Goal: Find contact information: Find contact information

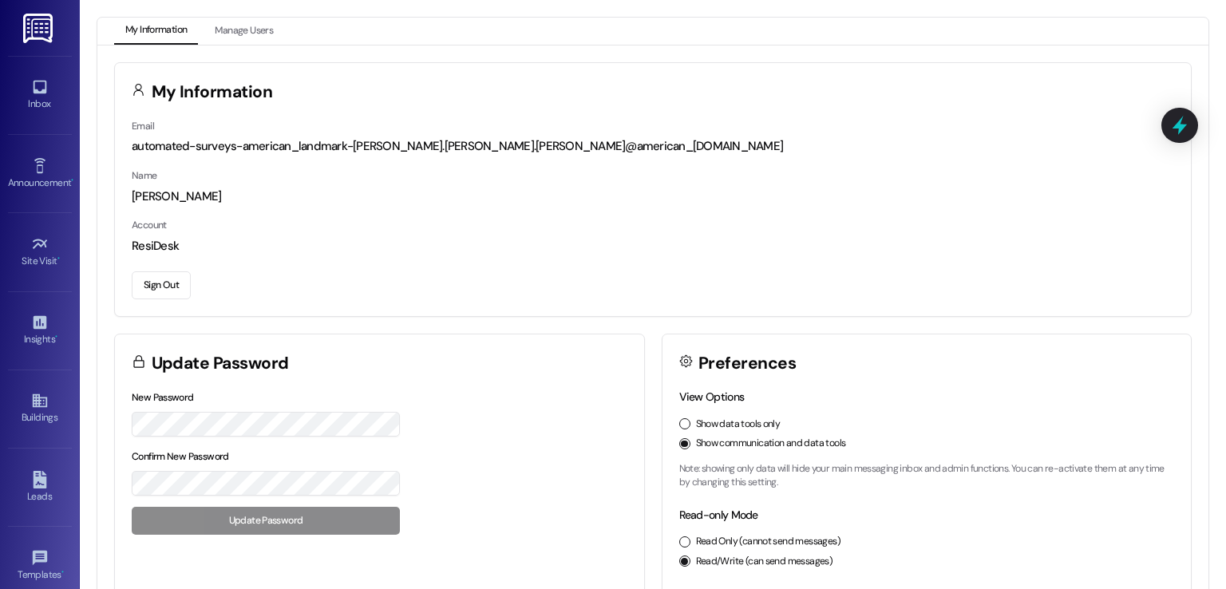
scroll to position [80, 0]
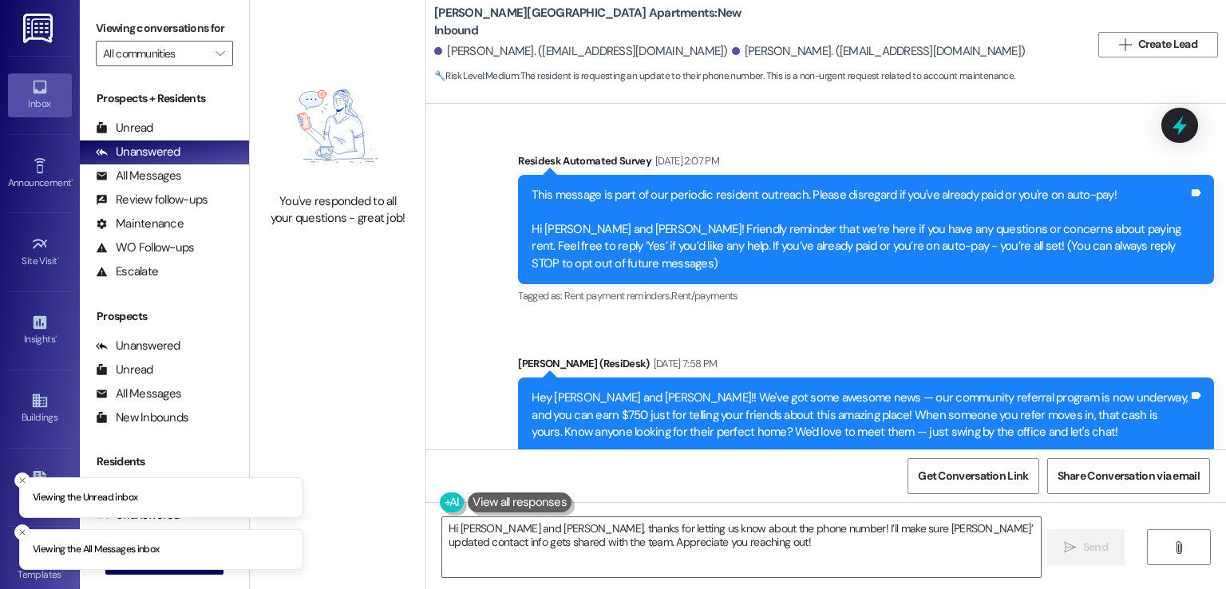
scroll to position [1623, 0]
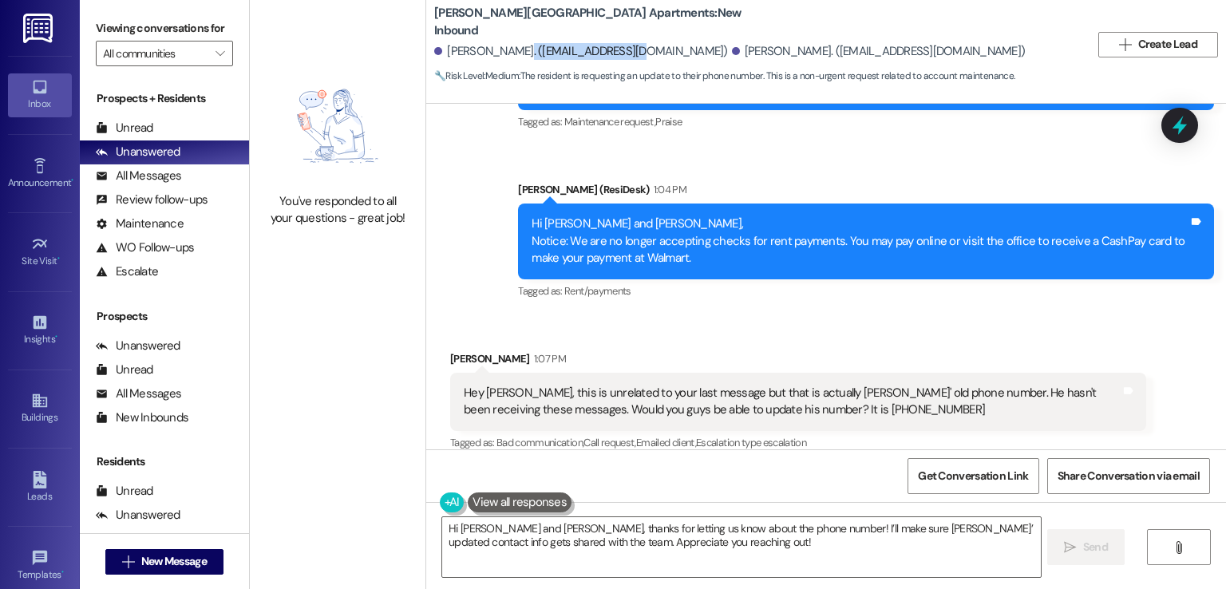
drag, startPoint x: 625, startPoint y: 50, endPoint x: 505, endPoint y: 52, distance: 119.8
click at [505, 52] on div "[PERSON_NAME]. ([EMAIL_ADDRESS][DOMAIN_NAME])" at bounding box center [581, 51] width 294 height 17
copy div "[EMAIL_ADDRESS][DOMAIN_NAME]"
drag, startPoint x: 854, startPoint y: 392, endPoint x: 770, endPoint y: 388, distance: 84.7
click at [770, 388] on div "Hey [PERSON_NAME], this is unrelated to your last message but that is actually …" at bounding box center [792, 402] width 657 height 34
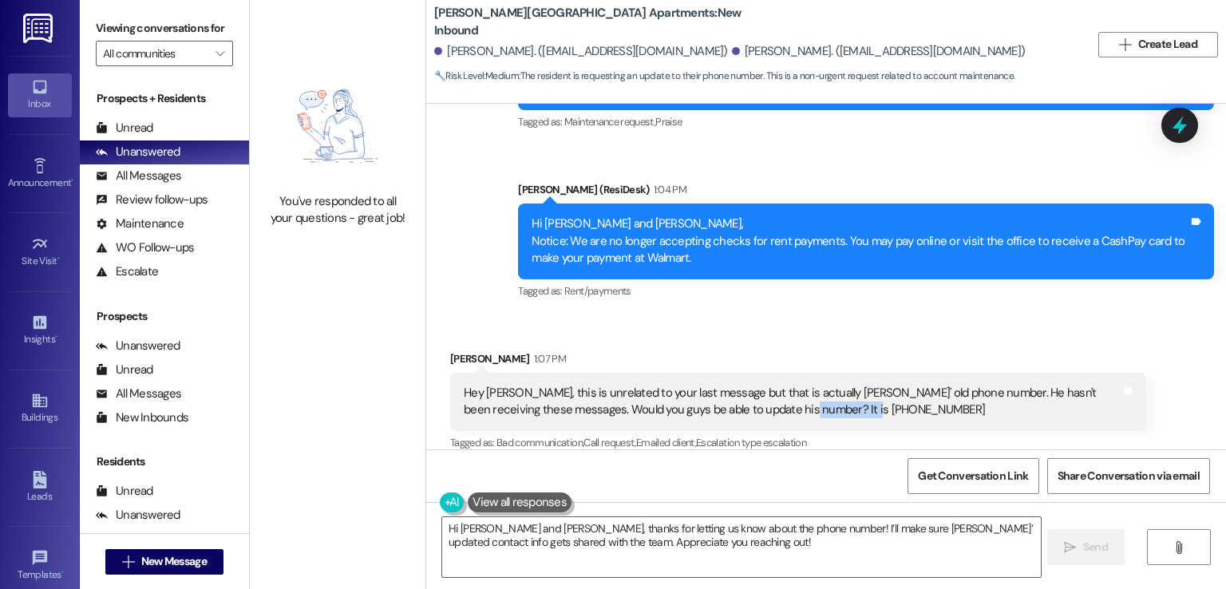
copy div "904) 660-4066"
drag, startPoint x: 624, startPoint y: 51, endPoint x: 503, endPoint y: 50, distance: 121.4
click at [503, 50] on div "[PERSON_NAME]. ([EMAIL_ADDRESS][DOMAIN_NAME])" at bounding box center [581, 51] width 294 height 17
copy div "[EMAIL_ADDRESS][DOMAIN_NAME]"
drag, startPoint x: 849, startPoint y: 389, endPoint x: 767, endPoint y: 392, distance: 81.5
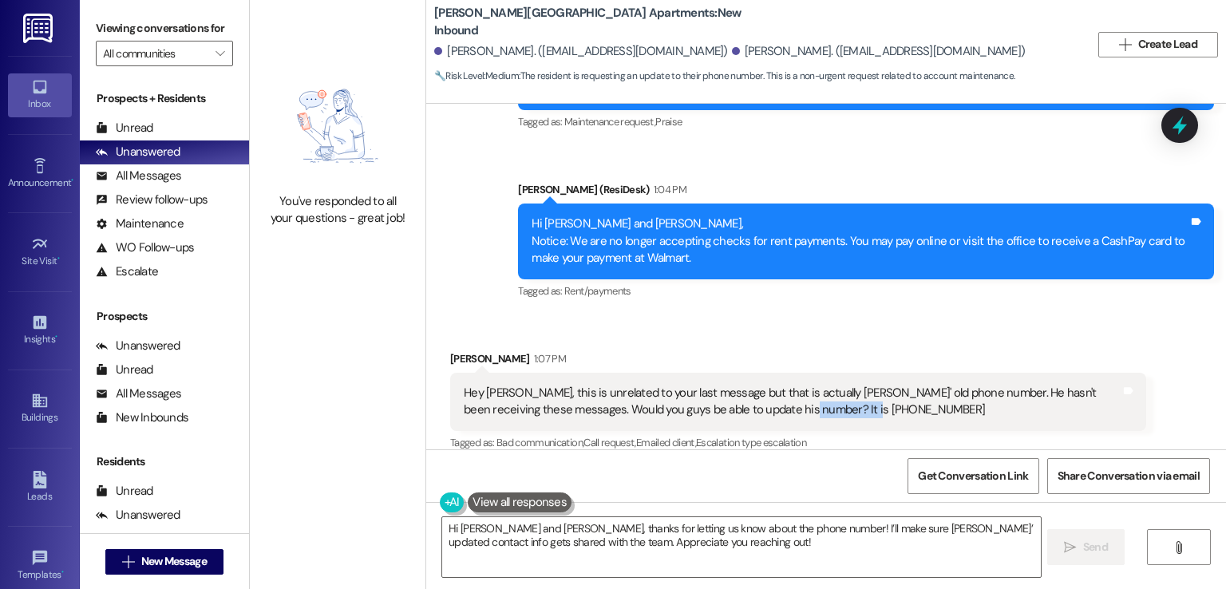
click at [767, 392] on div "Hey [PERSON_NAME], this is unrelated to your last message but that is actually …" at bounding box center [792, 402] width 657 height 34
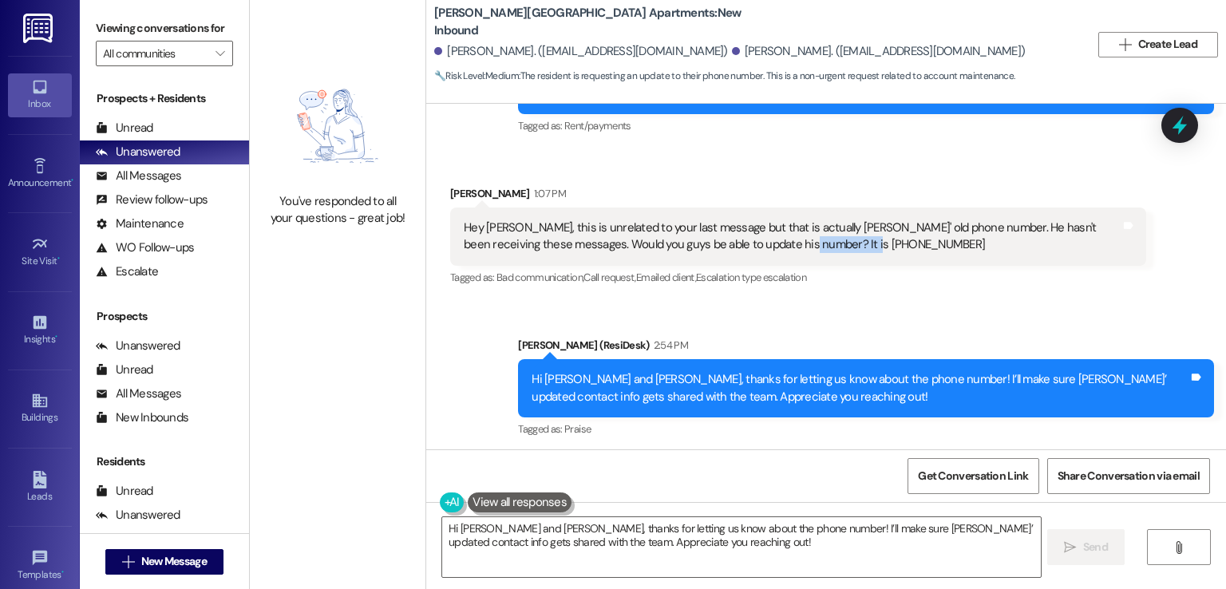
scroll to position [1863, 0]
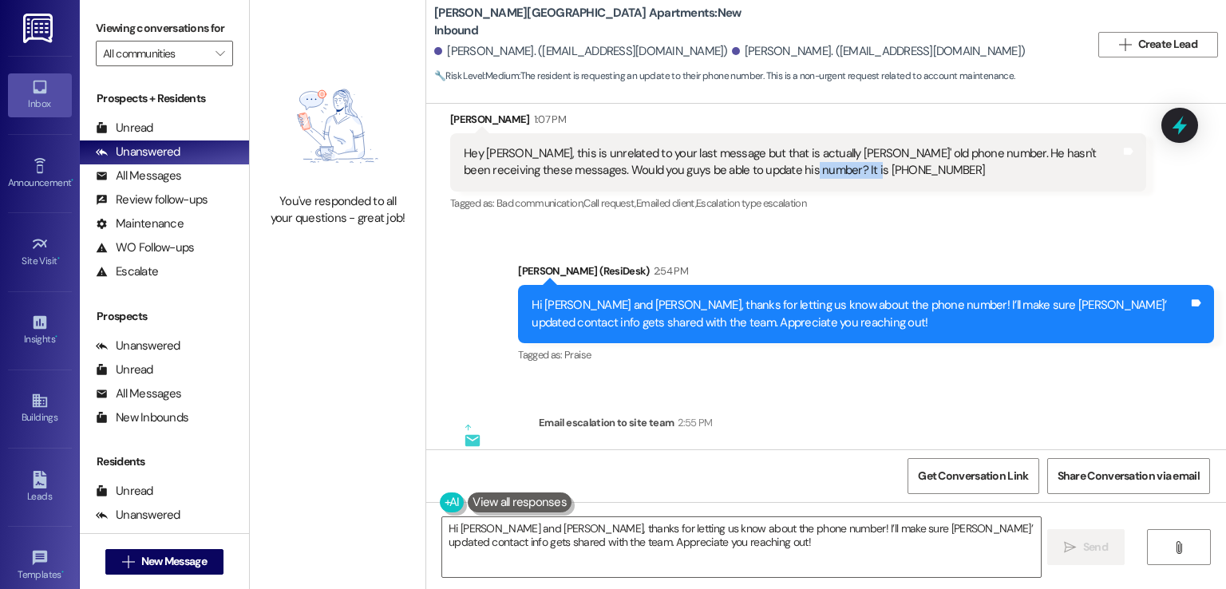
copy div "904) 660-4066"
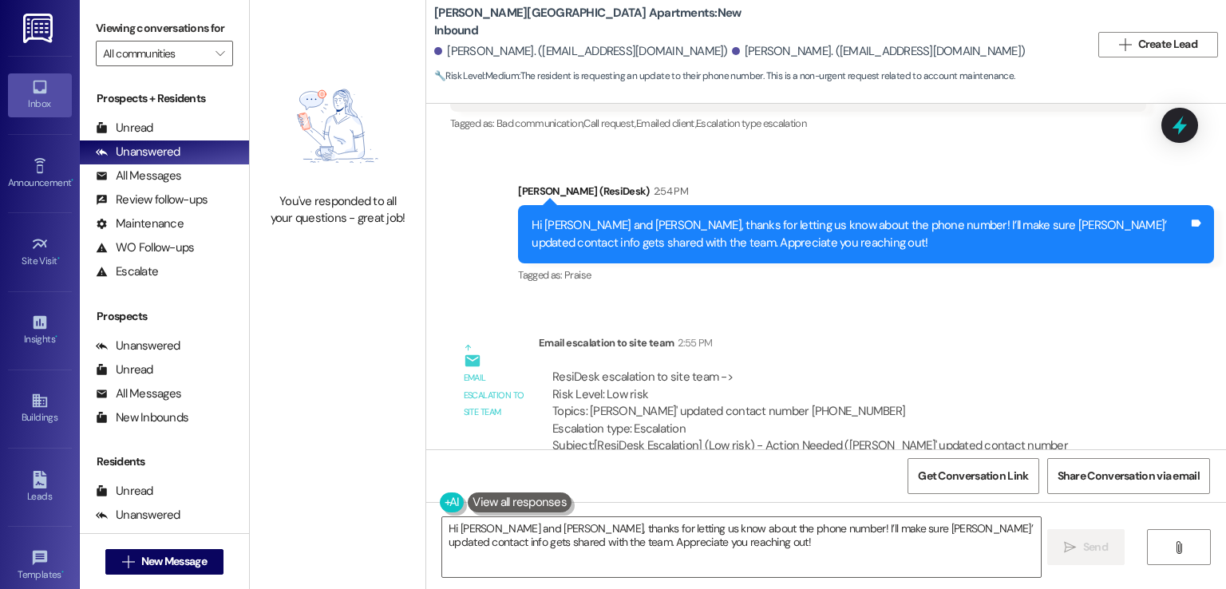
scroll to position [1973, 0]
